Goal: Information Seeking & Learning: Understand process/instructions

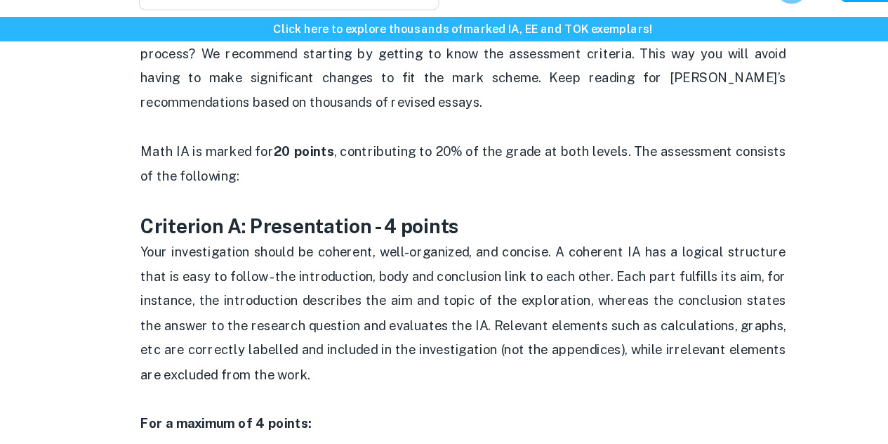
scroll to position [567, 0]
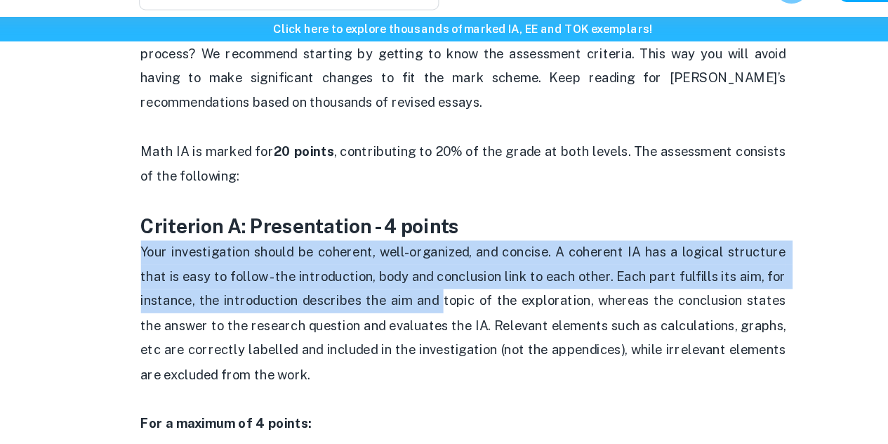
drag, startPoint x: 161, startPoint y: 258, endPoint x: 423, endPoint y: 310, distance: 267.1
click at [422, 305] on span "Your investigation should be coherent, well-organized, and concise. A coherent …" at bounding box center [446, 309] width 565 height 120
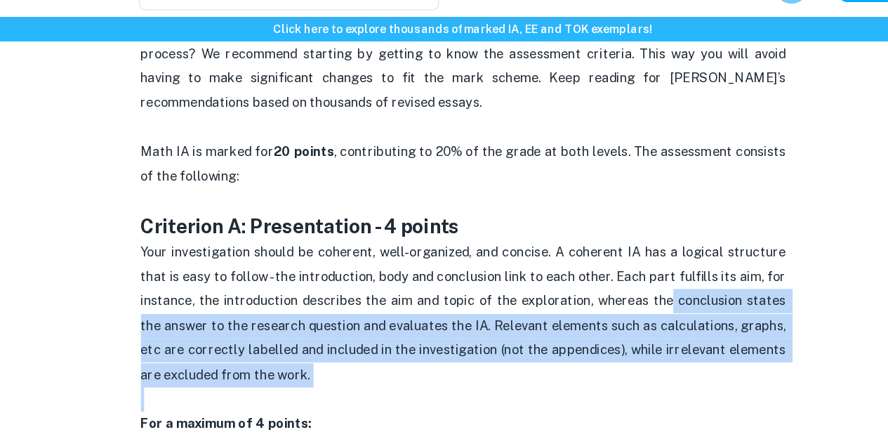
drag, startPoint x: 610, startPoint y: 298, endPoint x: 382, endPoint y: 379, distance: 241.4
click at [382, 379] on p "Your investigation should be coherent, well-organized, and concise. A coherent …" at bounding box center [445, 320] width 562 height 150
click at [362, 372] on p "Your investigation should be coherent, well-organized, and concise. A coherent …" at bounding box center [445, 320] width 562 height 150
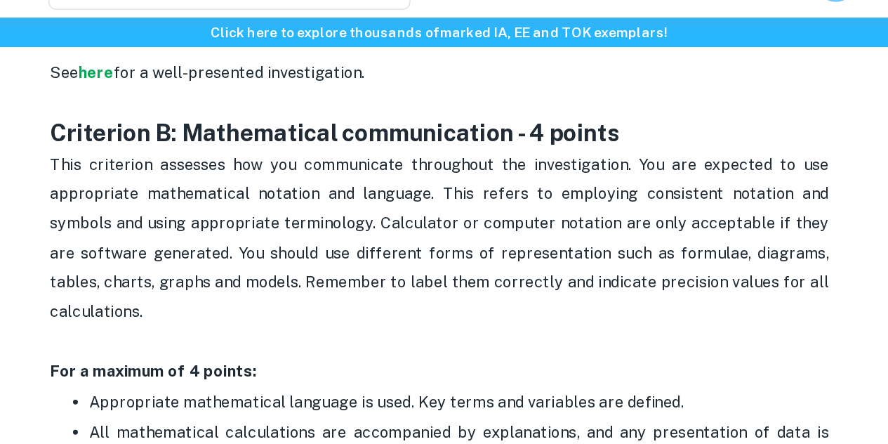
scroll to position [1012, 0]
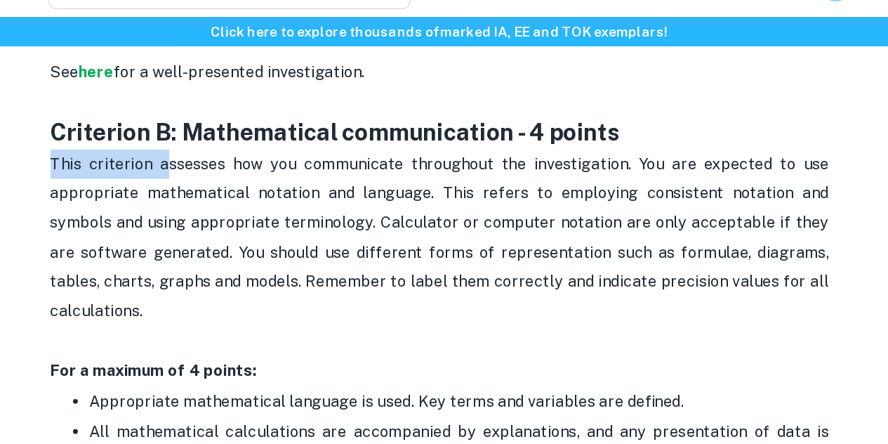
drag, startPoint x: 159, startPoint y: 161, endPoint x: 244, endPoint y: 165, distance: 85.8
click at [242, 182] on span "This criterion assesses how you communicate throughout the investigation. You a…" at bounding box center [446, 210] width 565 height 120
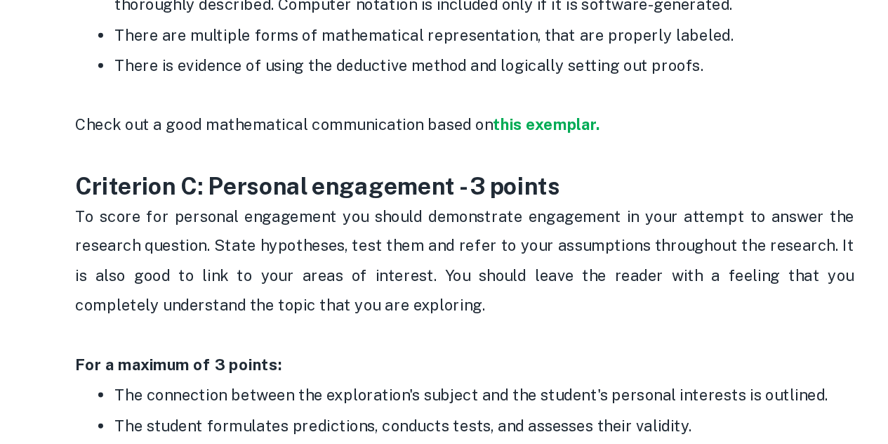
scroll to position [1257, 0]
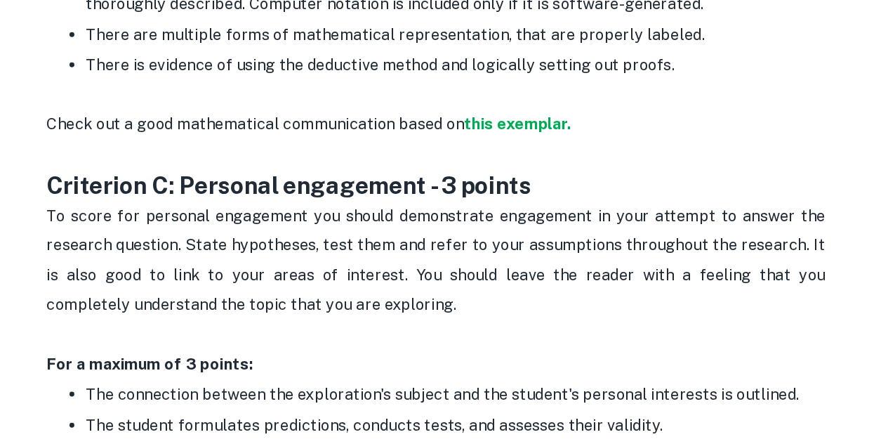
drag, startPoint x: 358, startPoint y: 287, endPoint x: 423, endPoint y: 321, distance: 73.5
click at [423, 321] on p "To score for personal engagement you should demonstrate engagement in your atte…" at bounding box center [445, 312] width 562 height 86
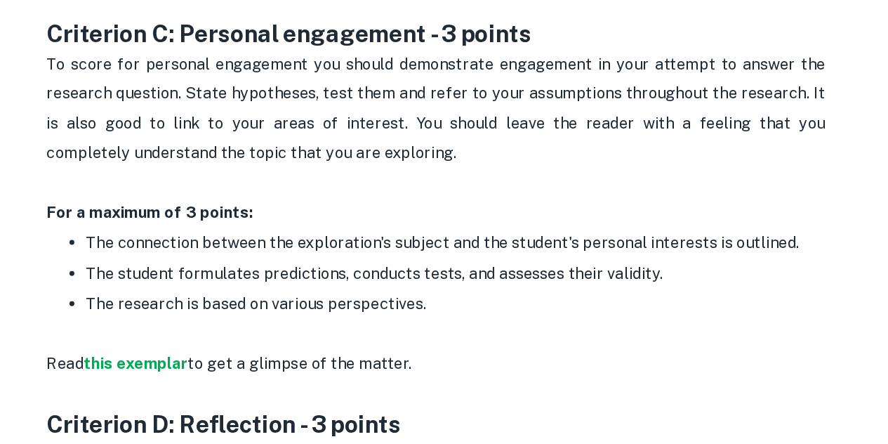
scroll to position [1369, 0]
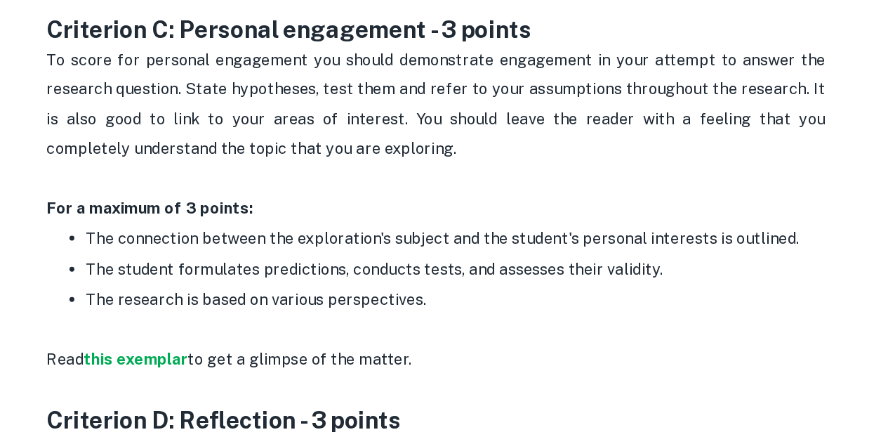
click at [346, 352] on p "Read this exemplar to get a glimpse of the matter." at bounding box center [445, 382] width 562 height 64
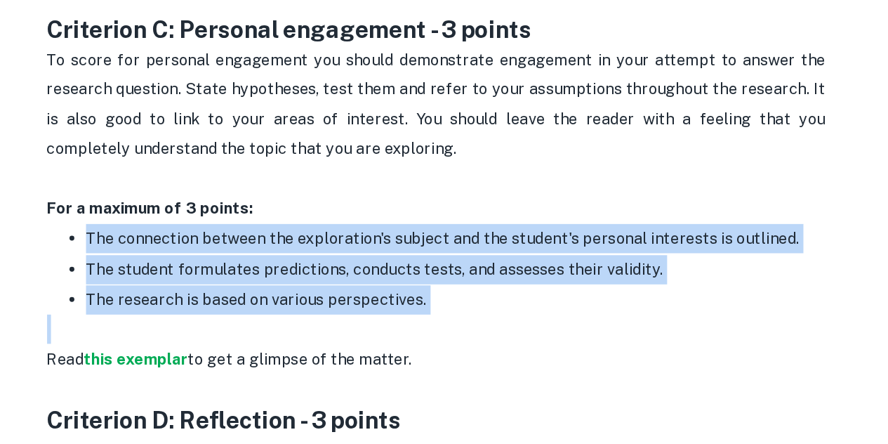
drag, startPoint x: 194, startPoint y: 278, endPoint x: 619, endPoint y: 340, distance: 429.4
click at [619, 350] on p "Read this exemplar to get a glimpse of the matter." at bounding box center [445, 382] width 562 height 64
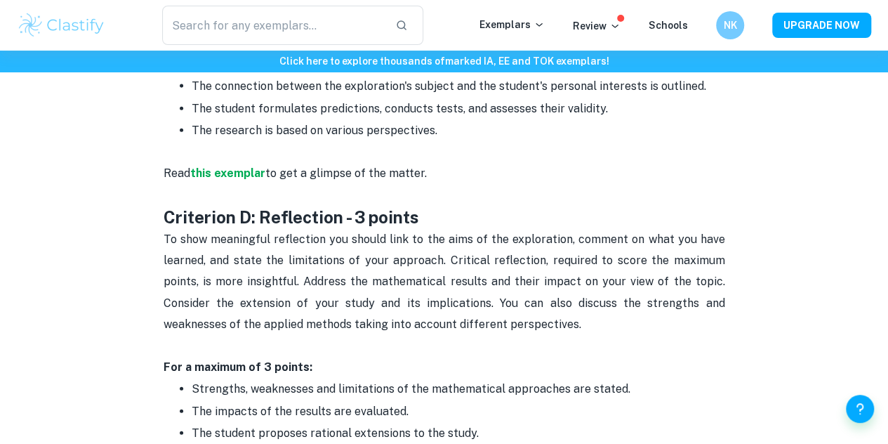
scroll to position [1642, 0]
